Goal: Check status: Check status

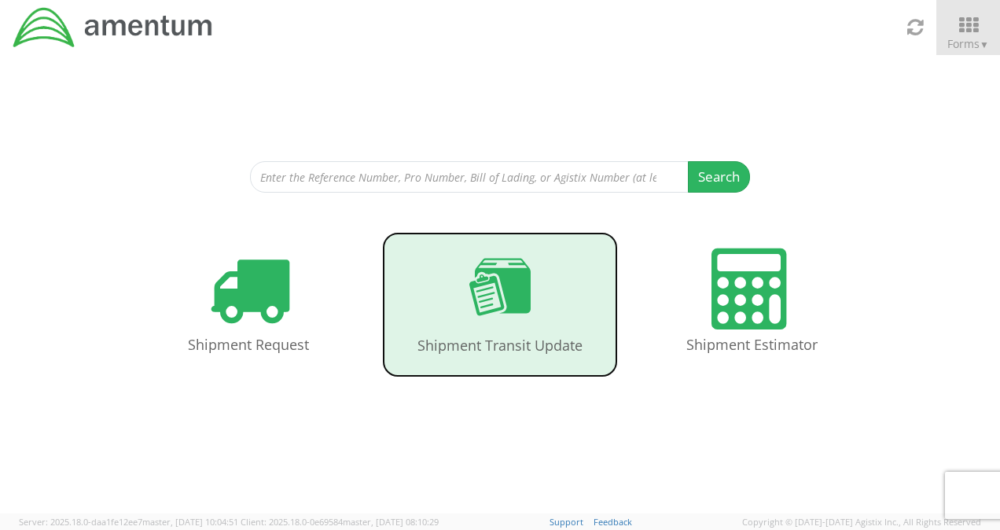
click at [517, 273] on use at bounding box center [499, 286] width 61 height 57
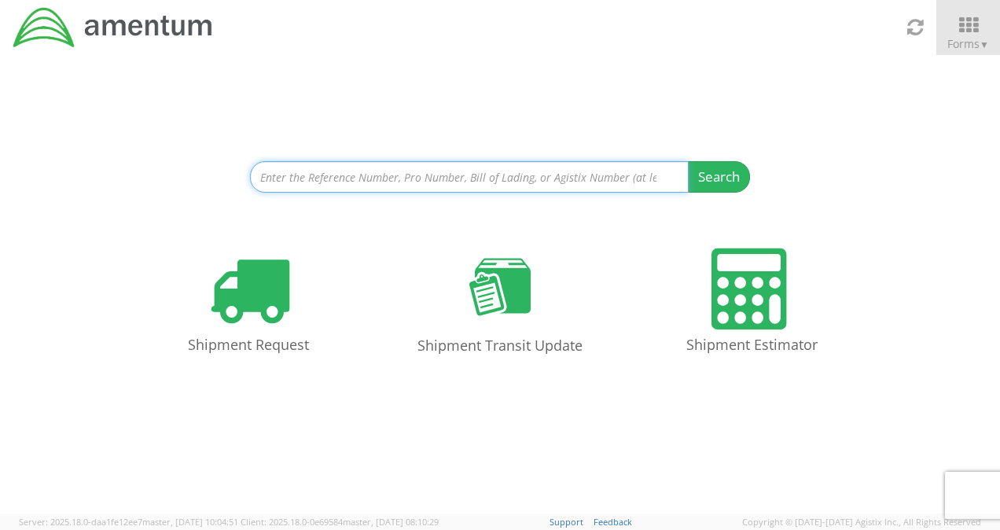
click at [369, 182] on input at bounding box center [469, 176] width 439 height 31
paste input "56703156"
type input "56703156"
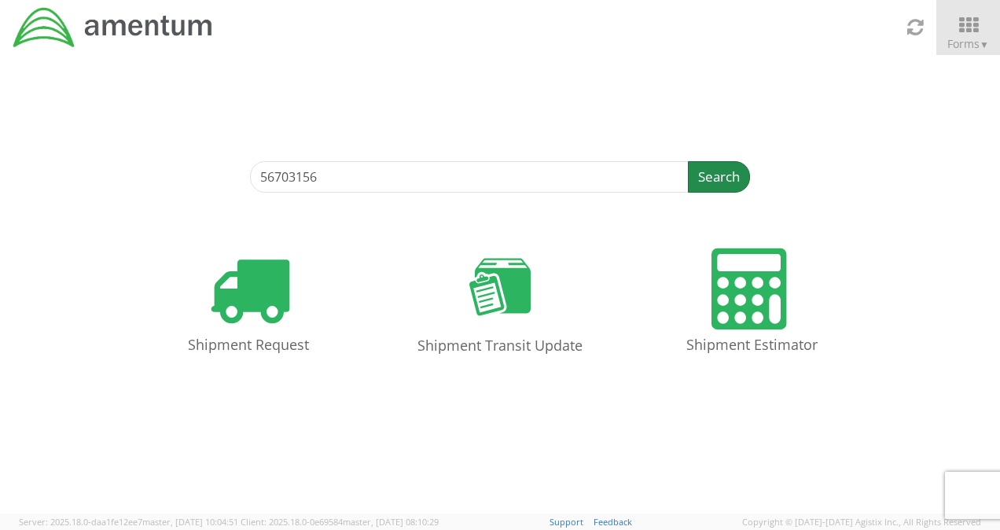
click at [710, 178] on button "Search" at bounding box center [719, 176] width 62 height 31
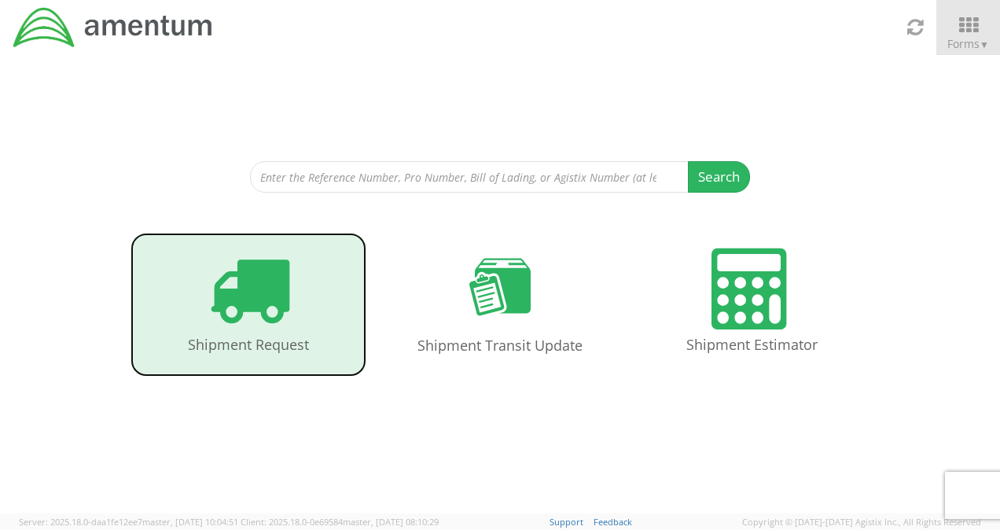
click at [291, 289] on link "Shipment Request" at bounding box center [248, 305] width 236 height 144
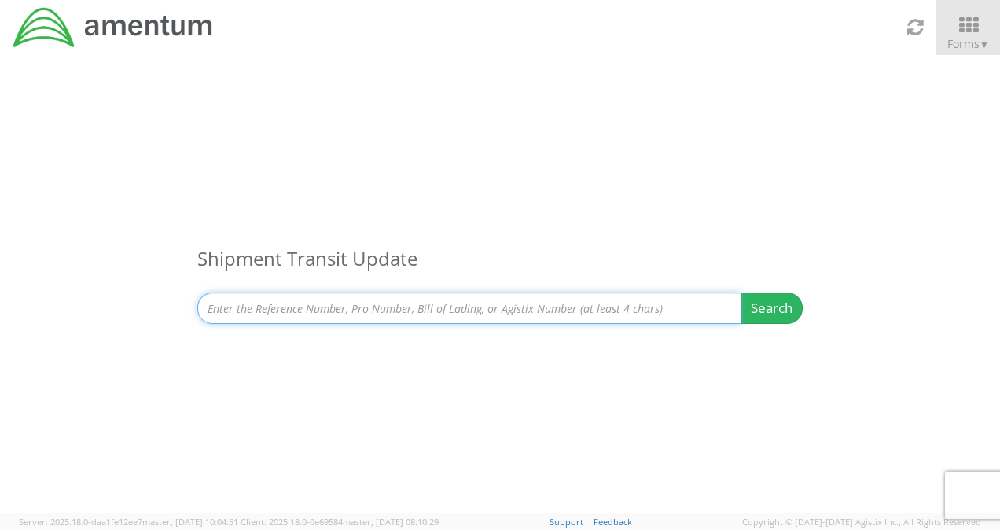
click at [494, 305] on input at bounding box center [469, 307] width 544 height 31
paste input "56703156"
type input "56703156"
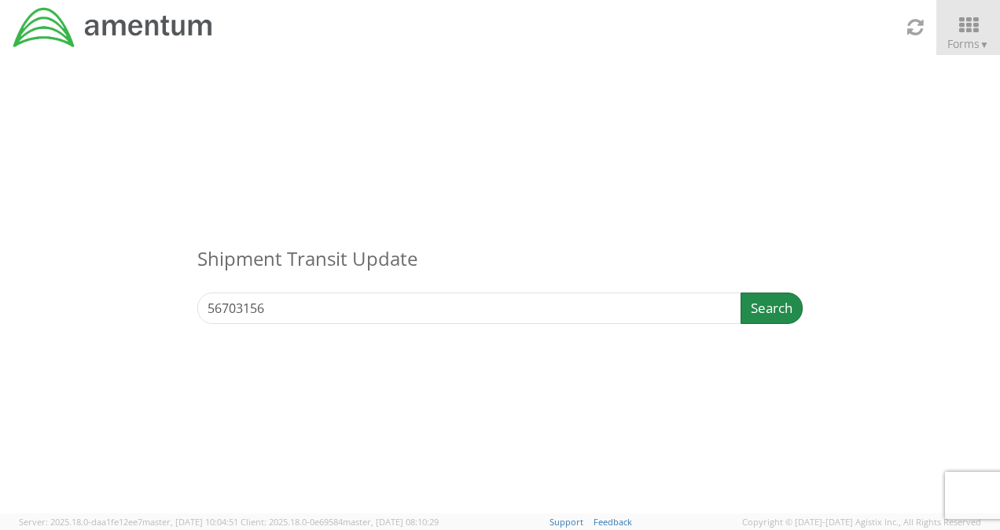
click at [750, 306] on button "Search" at bounding box center [771, 307] width 62 height 31
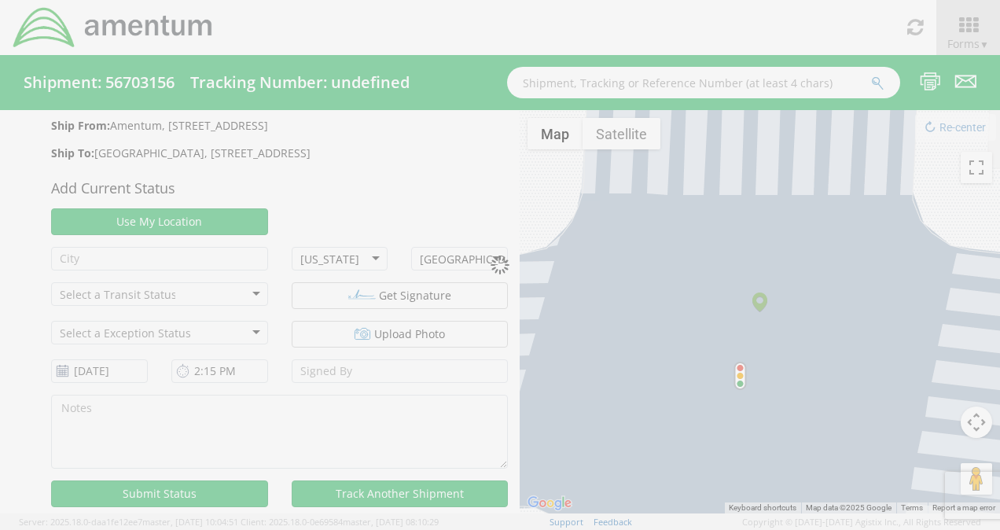
click at [726, 113] on div at bounding box center [500, 265] width 1000 height 530
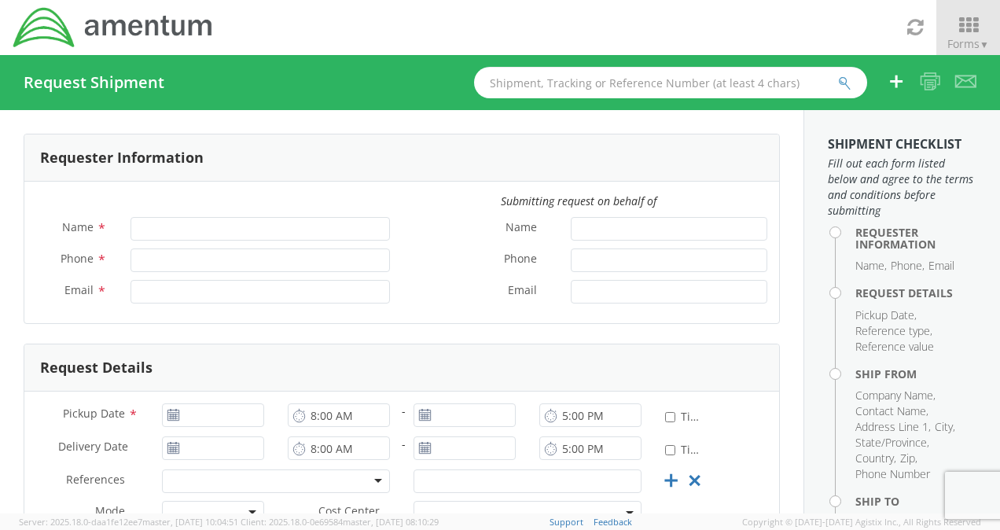
click at [655, 86] on input "text" at bounding box center [670, 82] width 393 height 31
paste input "56703156"
type input "56703156"
click at [844, 84] on icon "submit" at bounding box center [844, 83] width 13 height 14
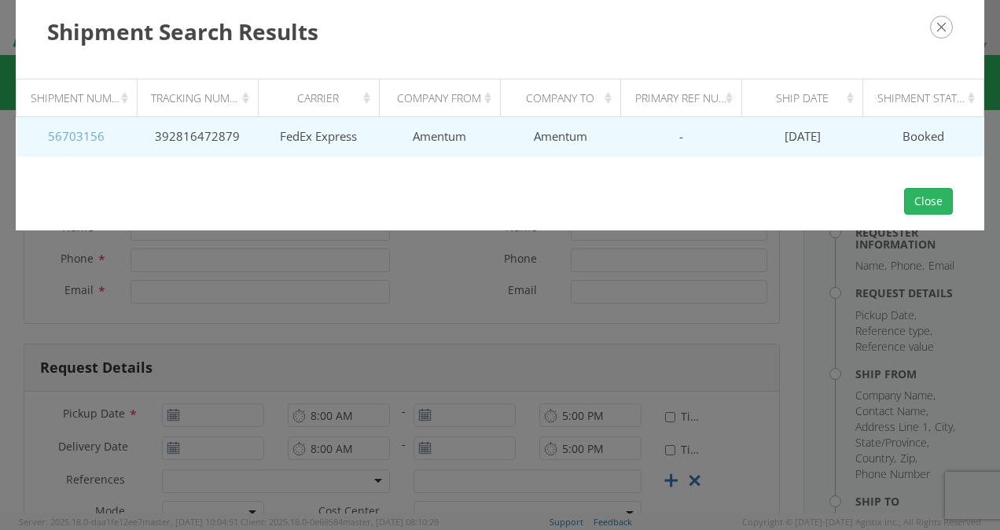
click at [74, 130] on link "56703156" at bounding box center [76, 136] width 57 height 16
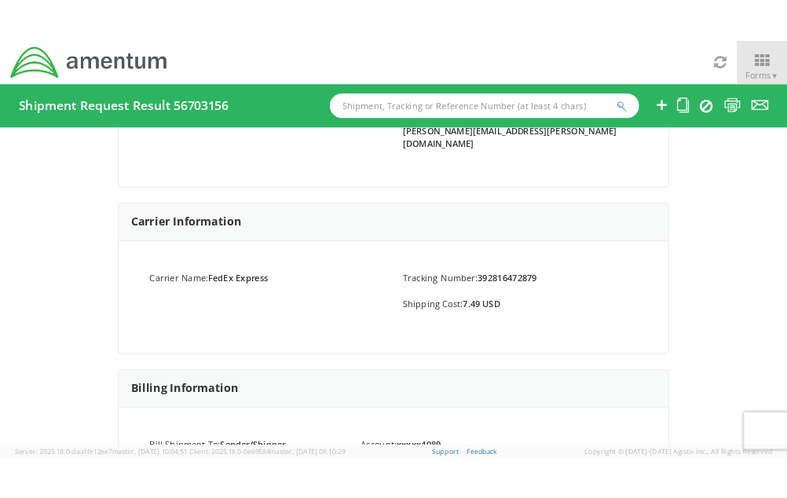
scroll to position [285, 0]
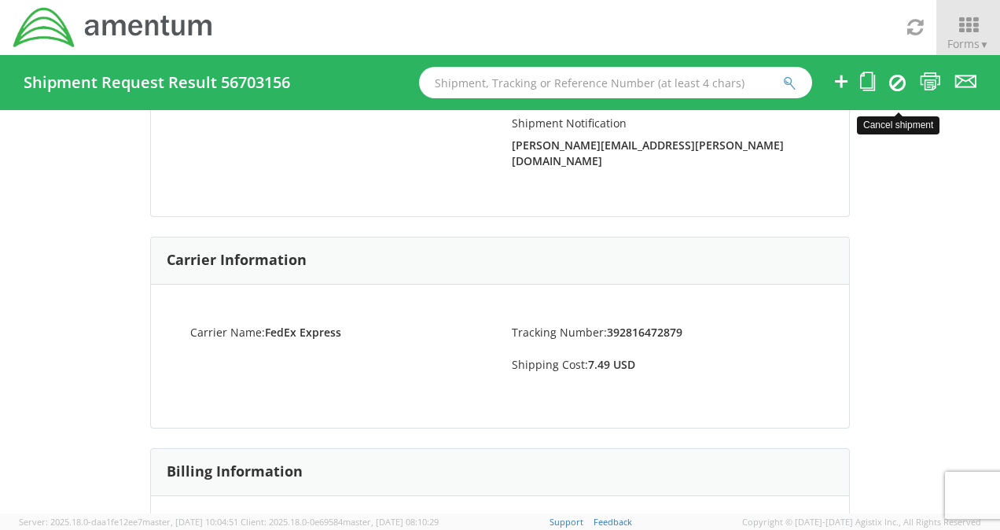
click at [901, 79] on icon at bounding box center [897, 82] width 17 height 19
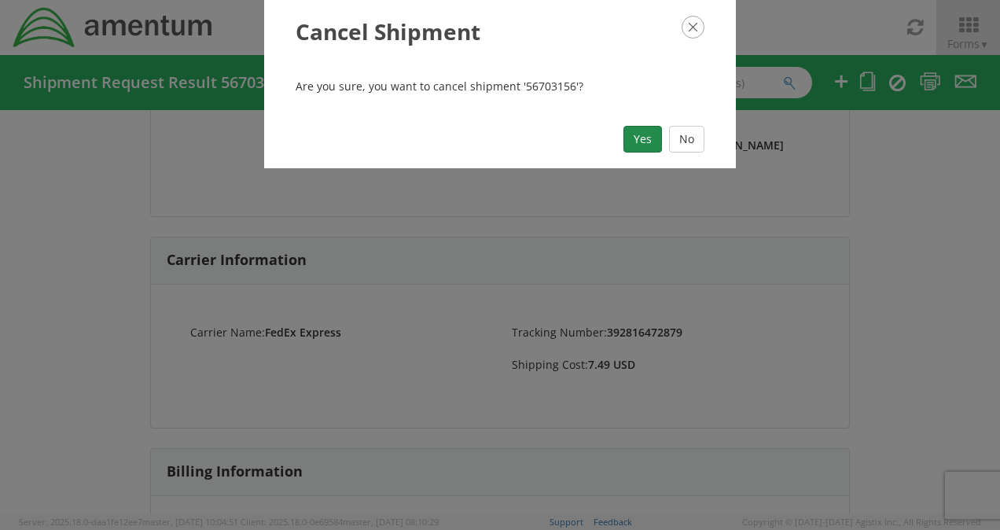
click at [646, 132] on button "Yes" at bounding box center [642, 139] width 39 height 27
